Goal: Find specific page/section: Find specific page/section

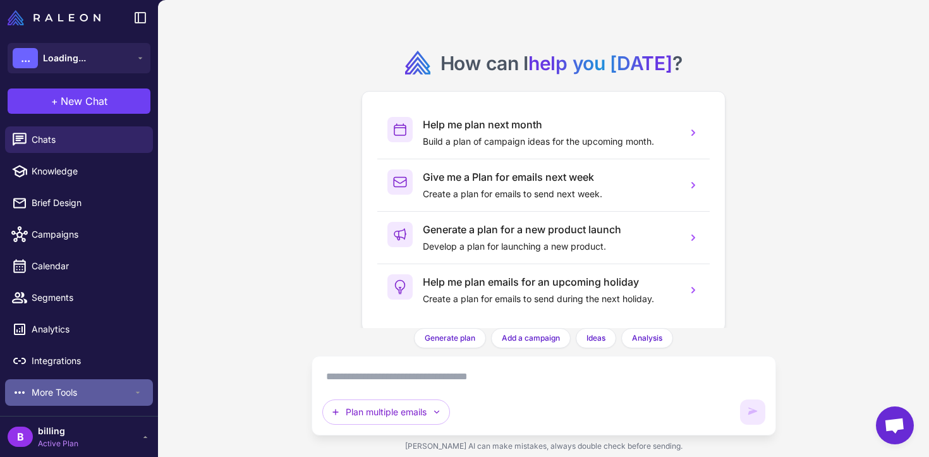
click at [94, 391] on span "More Tools" at bounding box center [82, 393] width 101 height 14
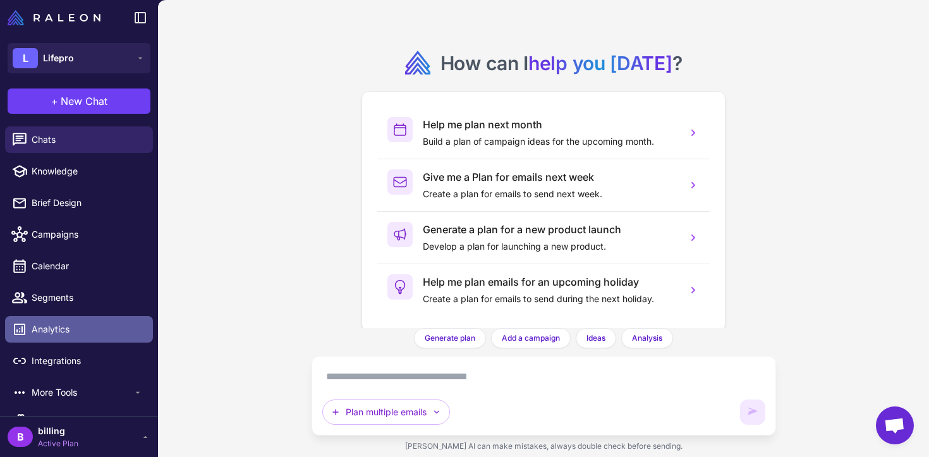
scroll to position [56, 0]
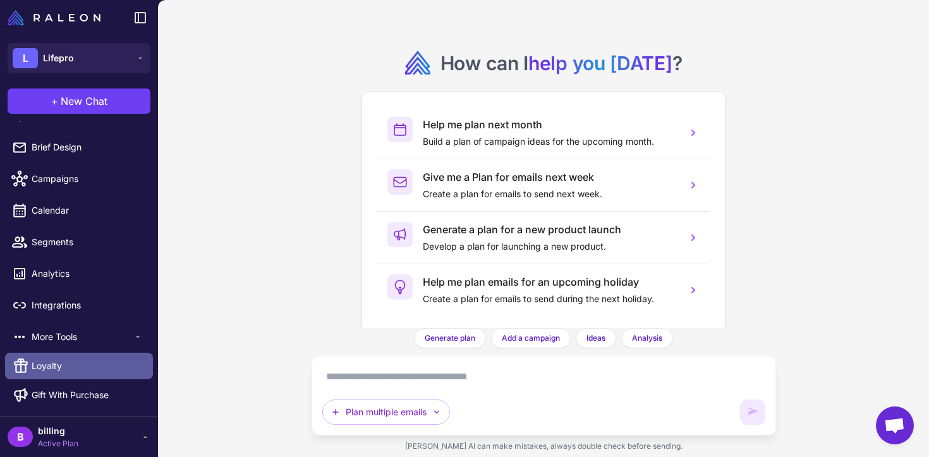
click at [87, 366] on link "Loyalty" at bounding box center [79, 366] width 148 height 27
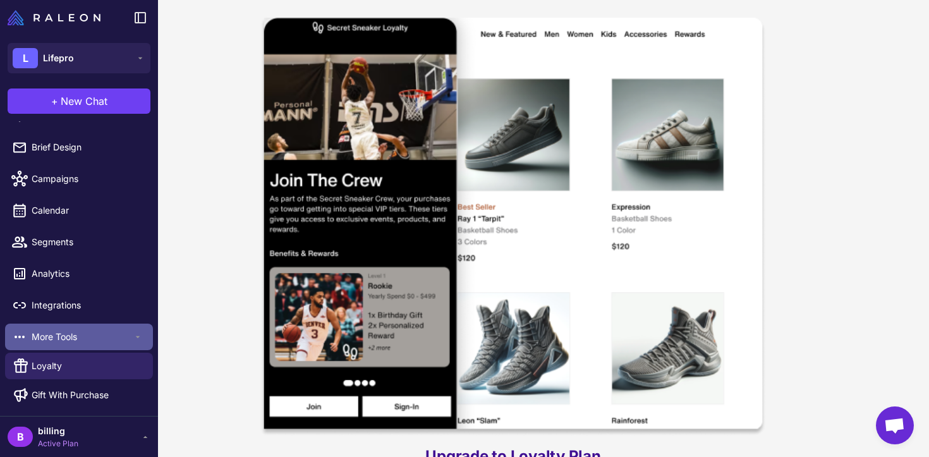
click at [111, 343] on span "More Tools" at bounding box center [82, 337] width 101 height 14
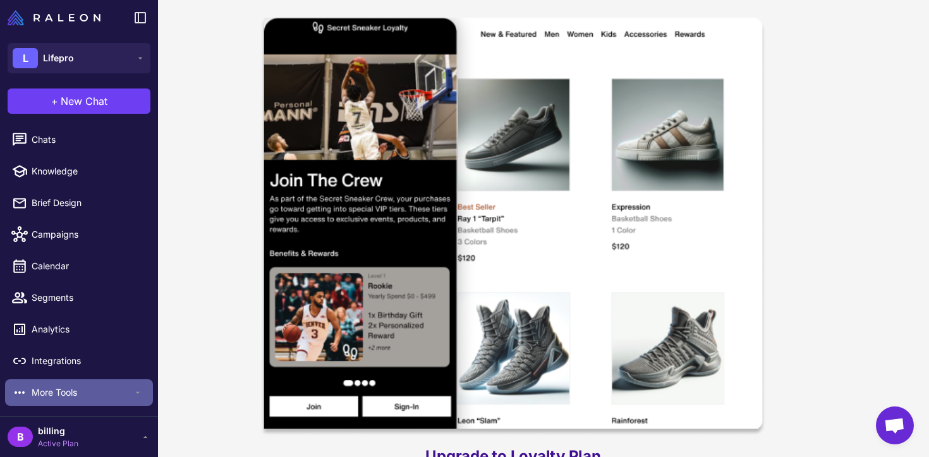
click at [107, 380] on div "More Tools" at bounding box center [79, 392] width 148 height 27
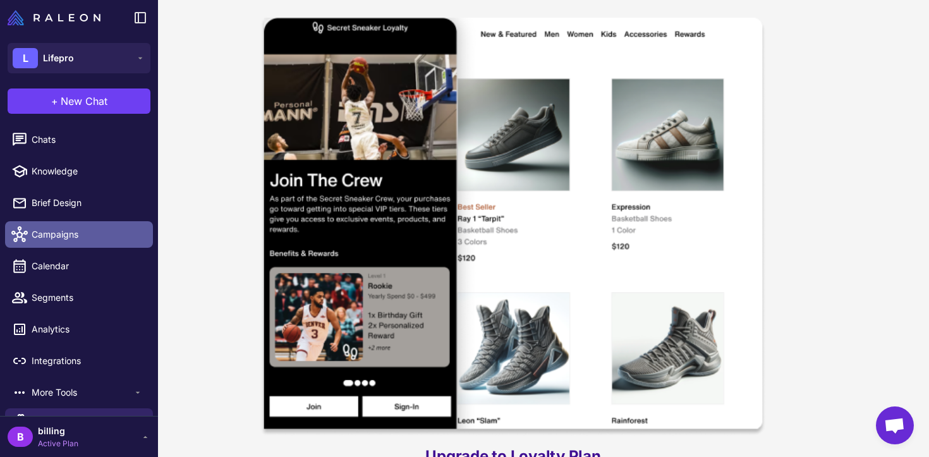
scroll to position [56, 0]
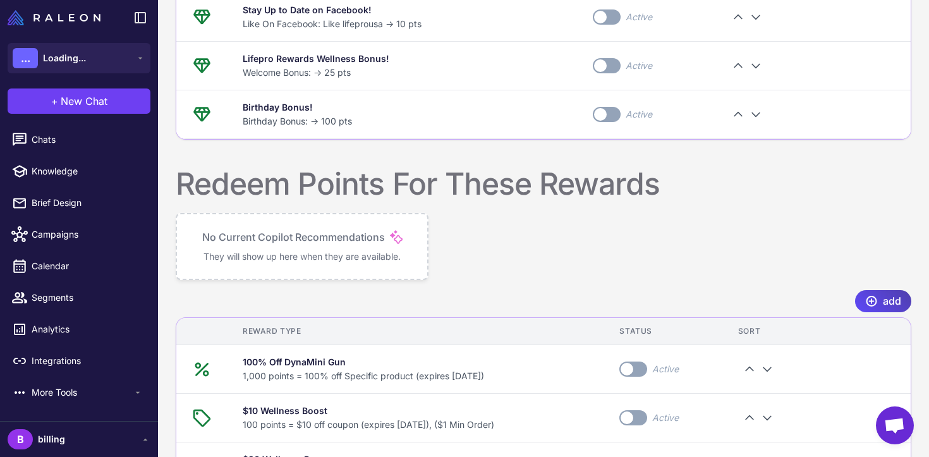
scroll to position [642, 0]
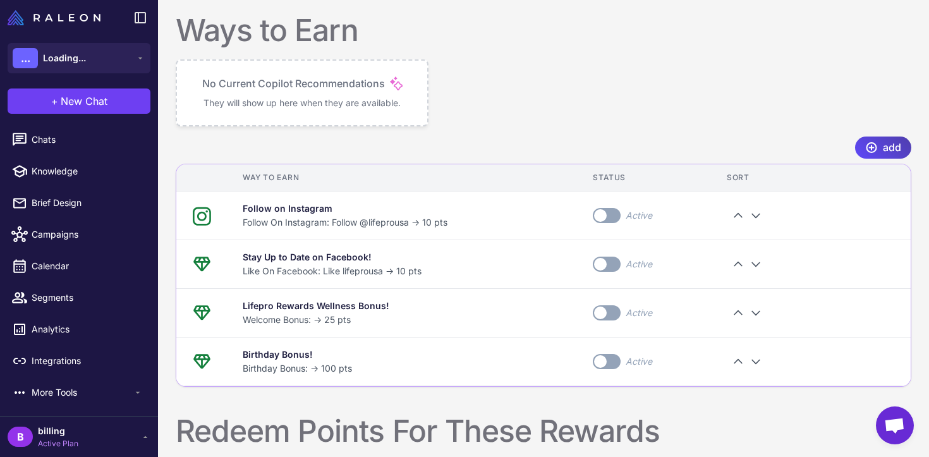
scroll to position [840, 0]
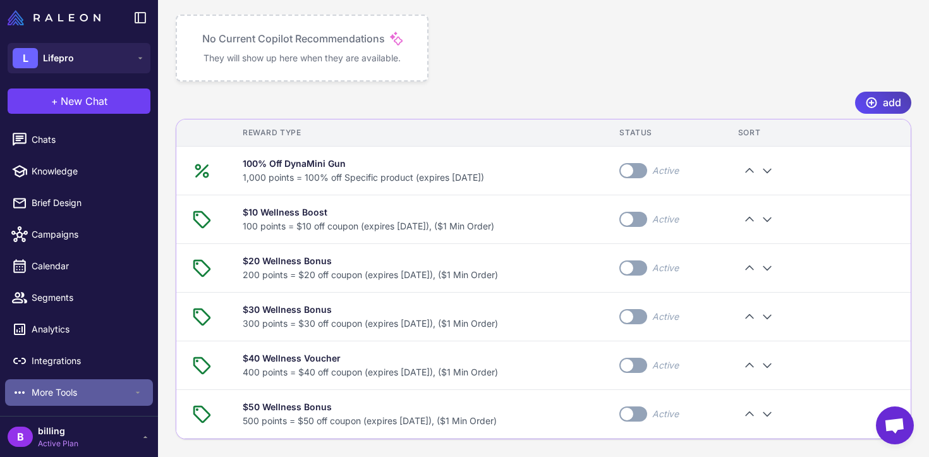
click at [87, 396] on span "More Tools" at bounding box center [82, 393] width 101 height 14
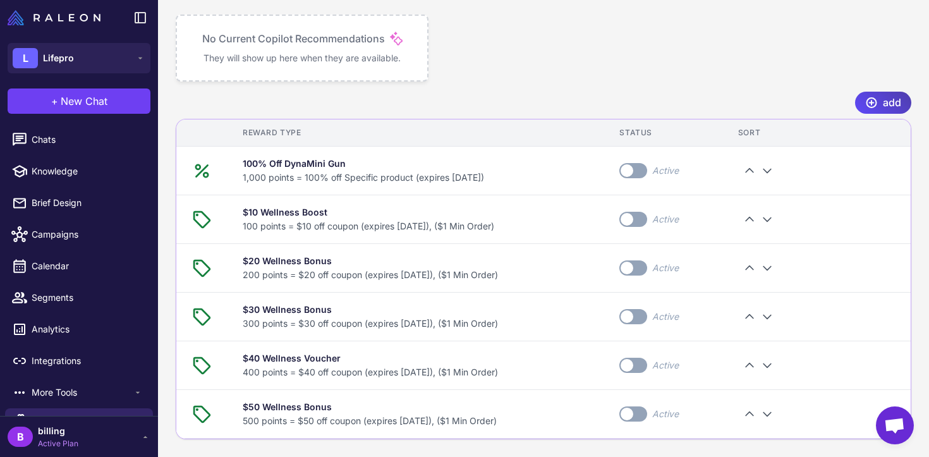
scroll to position [56, 0]
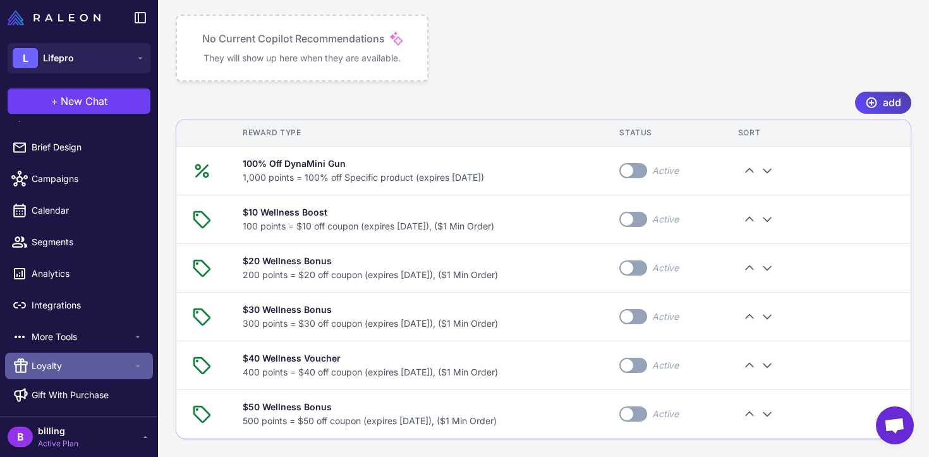
click at [83, 368] on span "Loyalty" at bounding box center [82, 366] width 101 height 14
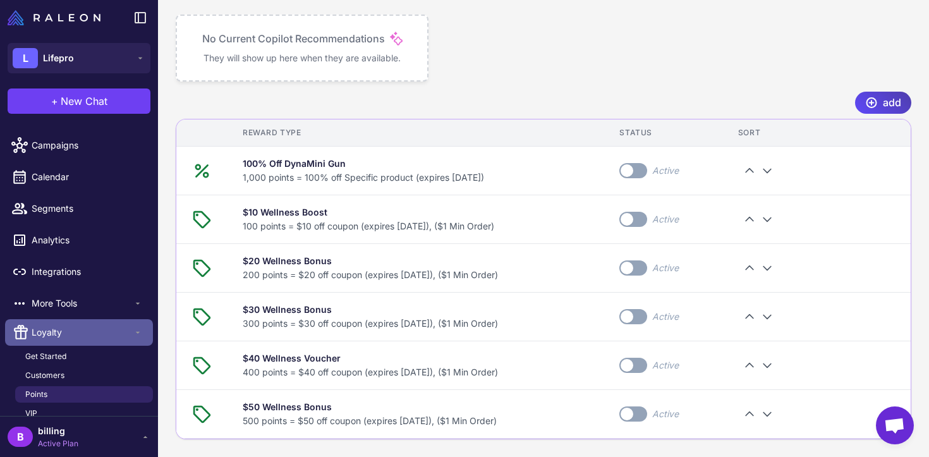
scroll to position [106, 0]
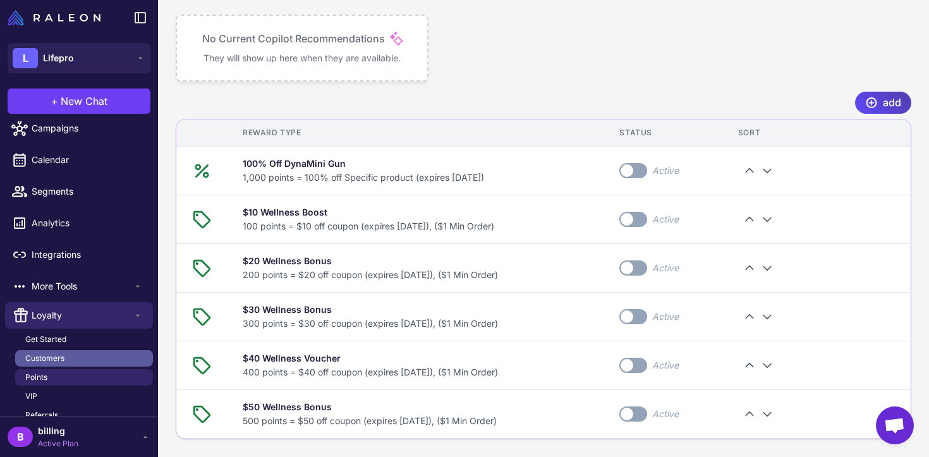
click at [76, 358] on link "Customers" at bounding box center [84, 358] width 138 height 16
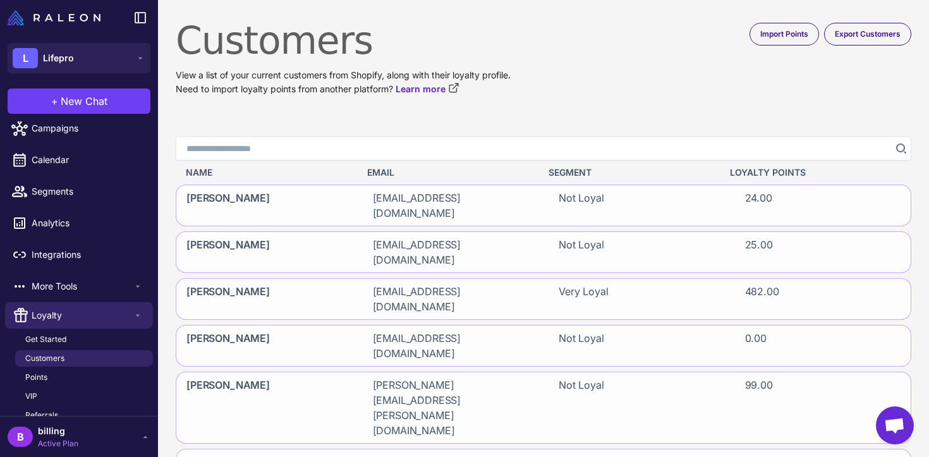
click at [900, 143] on icon "Search" at bounding box center [900, 147] width 9 height 9
click at [899, 150] on icon "Search" at bounding box center [901, 148] width 10 height 10
click at [774, 147] on input "Search" at bounding box center [544, 149] width 736 height 24
paste input "**********"
type input "**********"
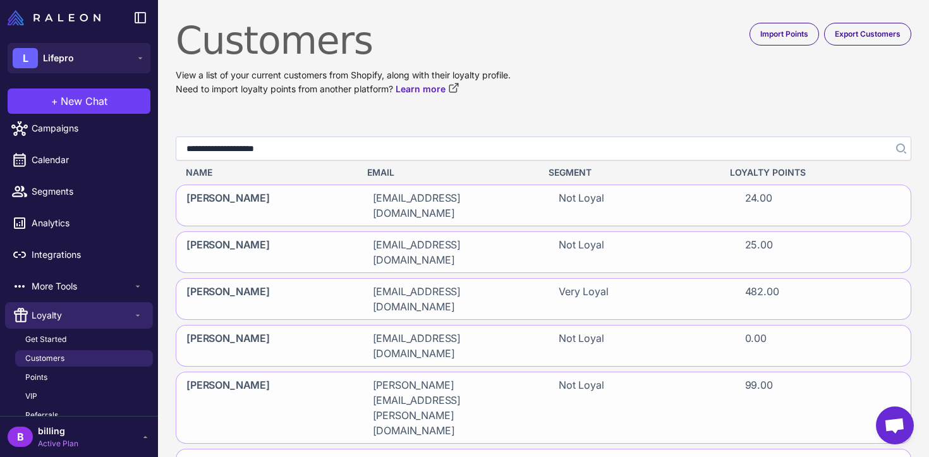
click button "Search" at bounding box center [900, 149] width 23 height 24
